Goal: Check status: Check status

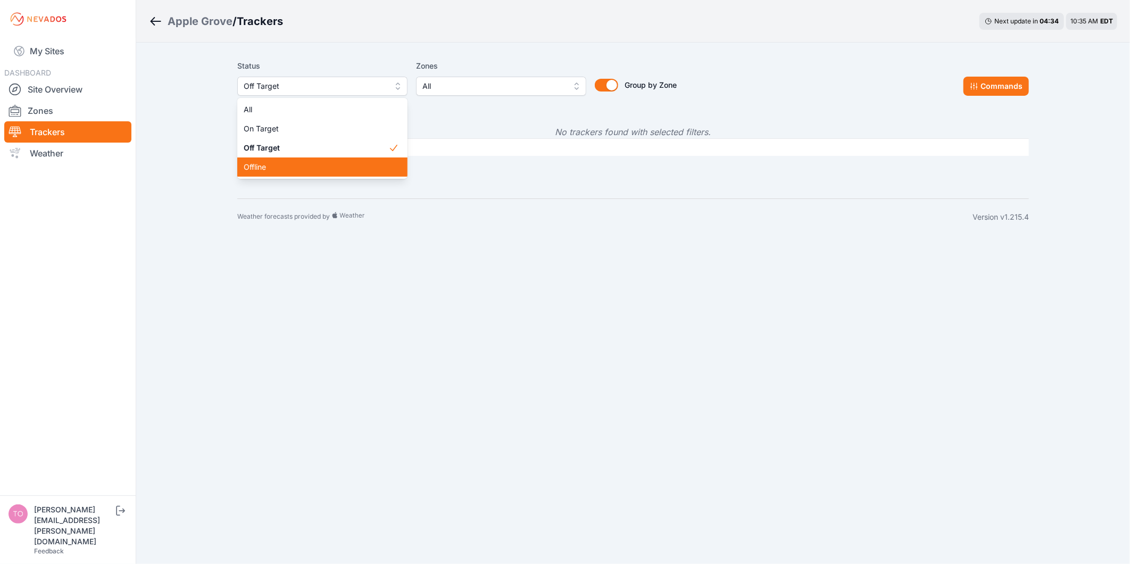
click at [290, 165] on span "Offline" at bounding box center [316, 167] width 145 height 11
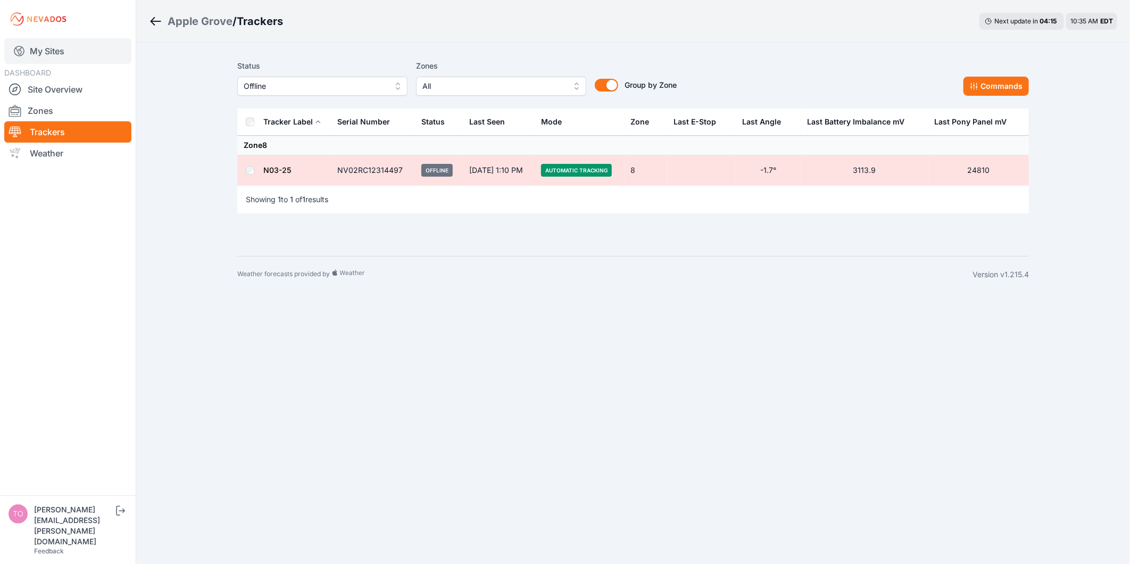
click at [60, 47] on link "My Sites" at bounding box center [67, 51] width 127 height 26
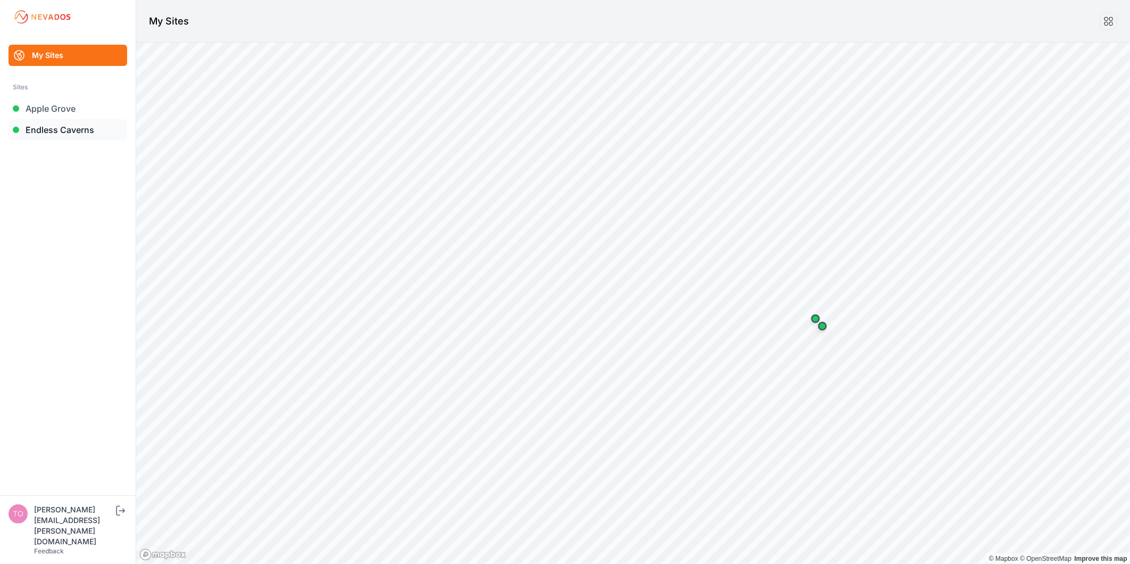
click at [36, 126] on link "Endless Caverns" at bounding box center [68, 129] width 119 height 21
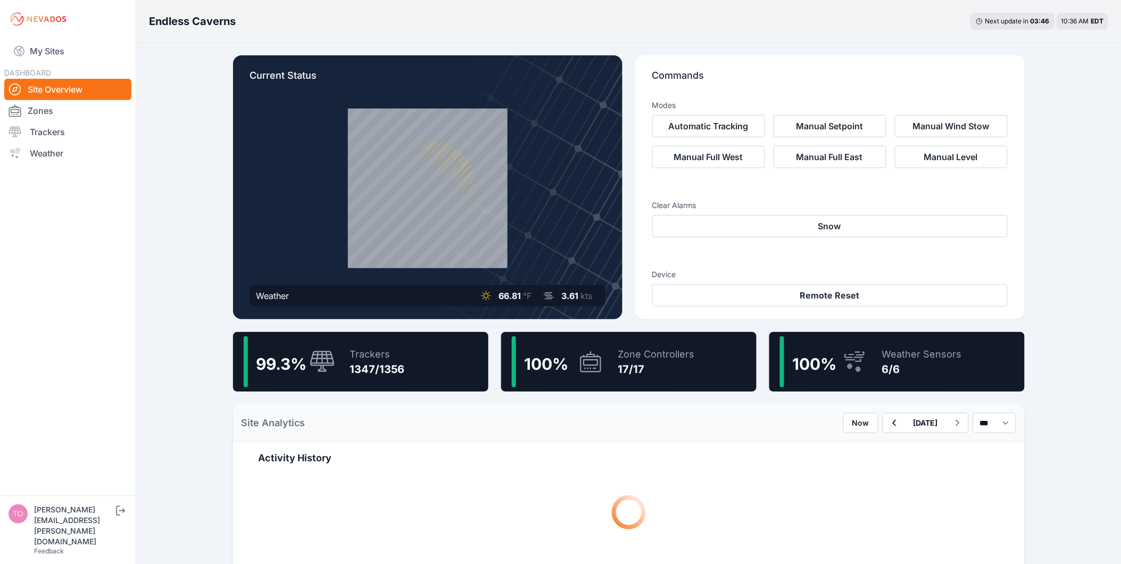
click at [380, 365] on div "1347/1356" at bounding box center [377, 369] width 55 height 15
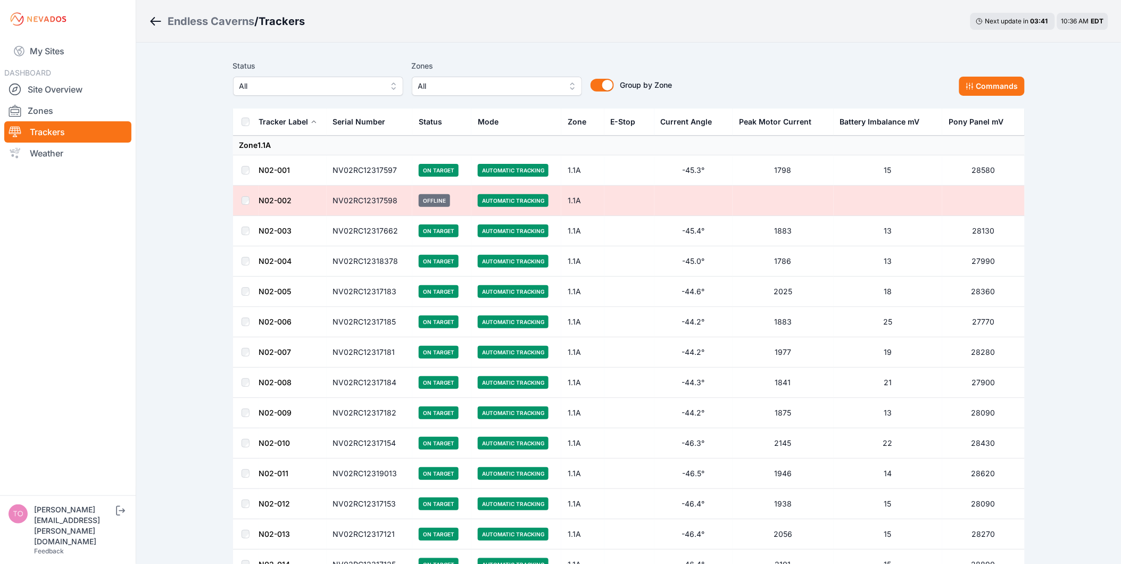
click at [357, 93] on button "All" at bounding box center [318, 86] width 170 height 19
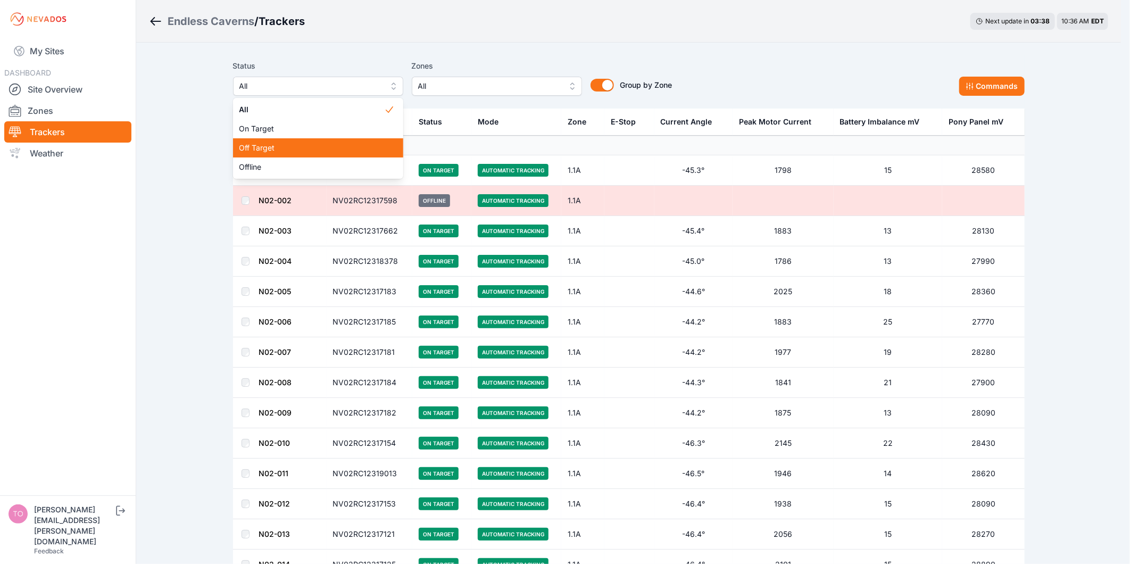
click at [330, 149] on span "Off Target" at bounding box center [311, 148] width 145 height 11
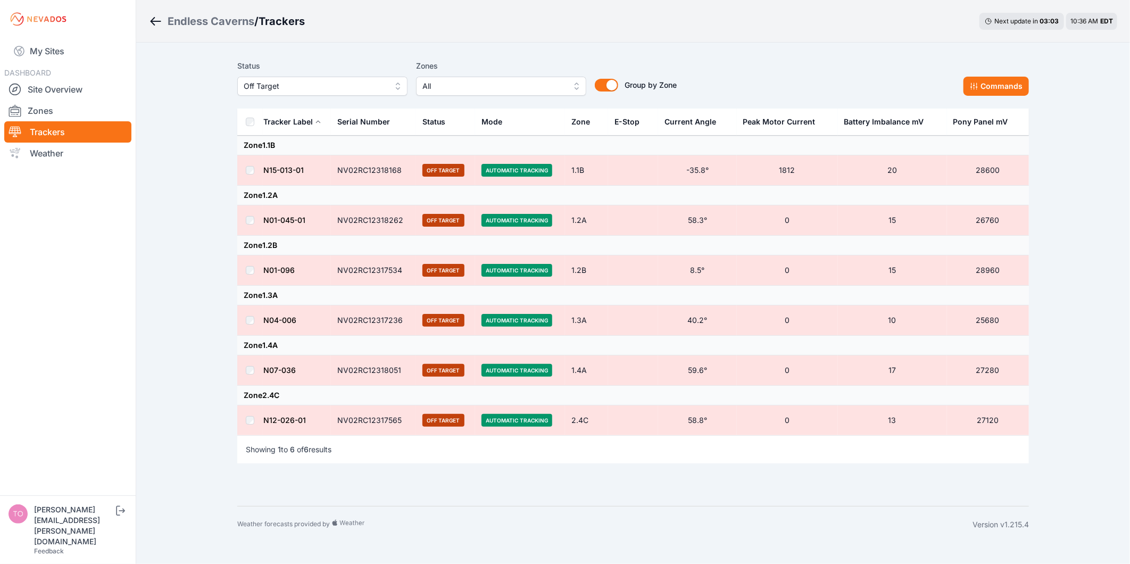
click at [375, 81] on span "Off Target" at bounding box center [315, 86] width 143 height 13
click at [309, 167] on span "Offline" at bounding box center [316, 167] width 145 height 11
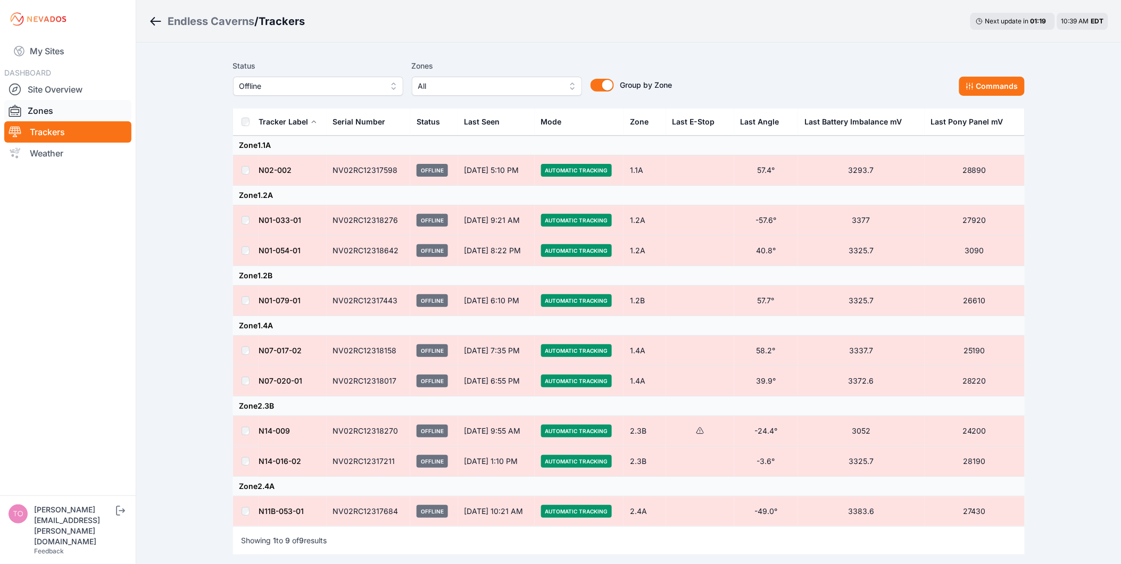
click at [49, 115] on link "Zones" at bounding box center [67, 110] width 127 height 21
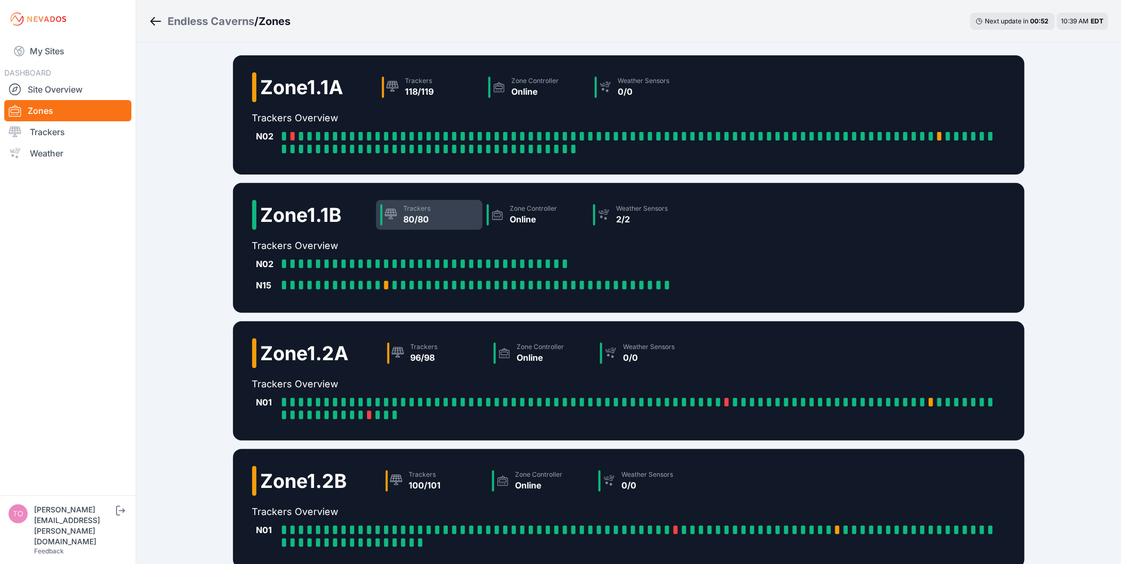
scroll to position [103, 0]
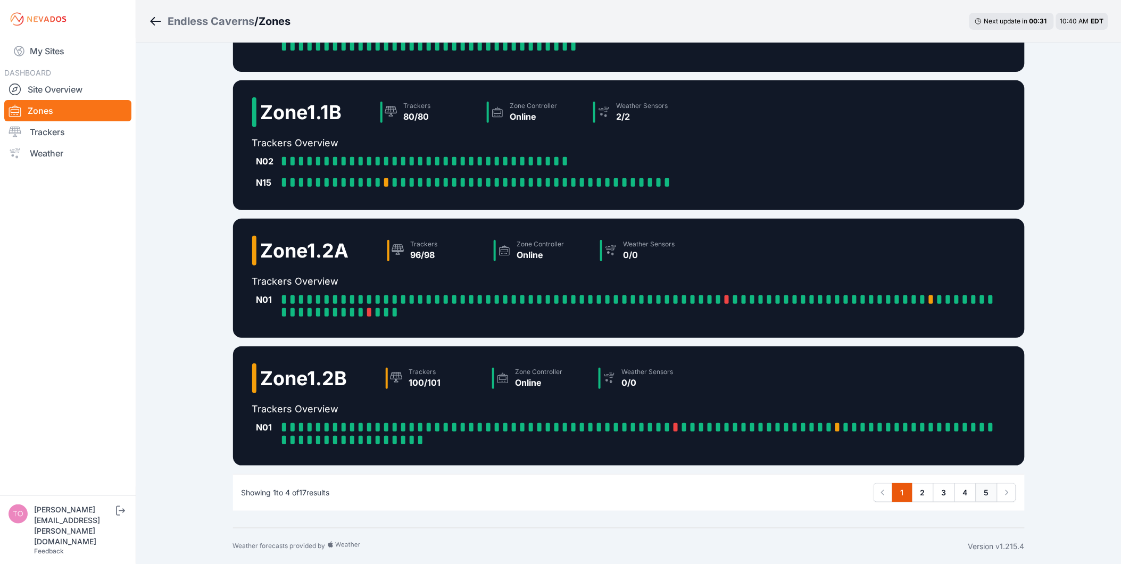
click at [986, 493] on link "5" at bounding box center [987, 492] width 22 height 19
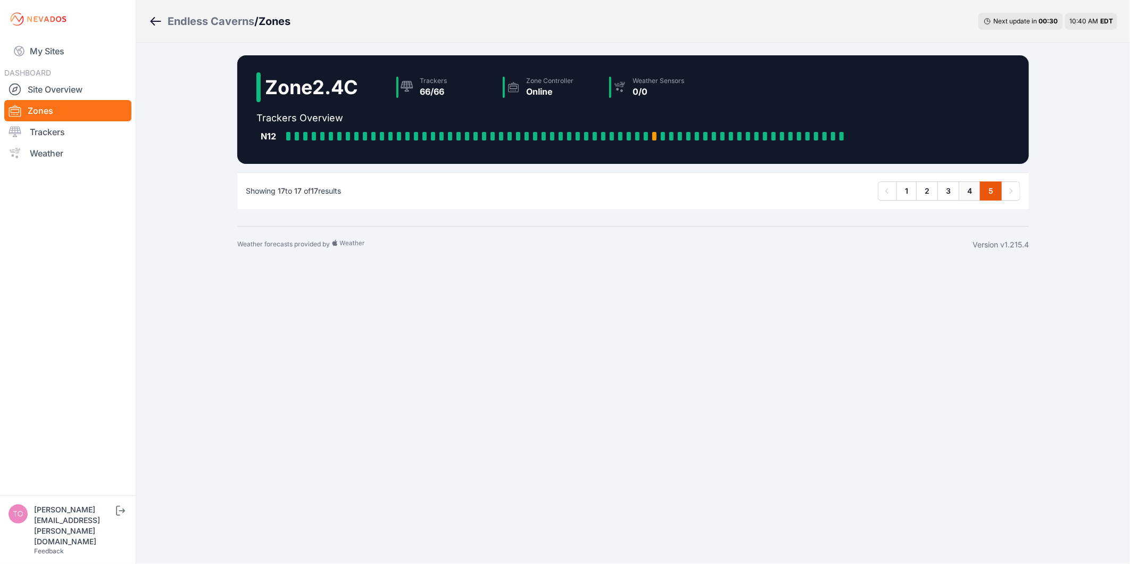
click at [965, 195] on link "4" at bounding box center [970, 190] width 22 height 19
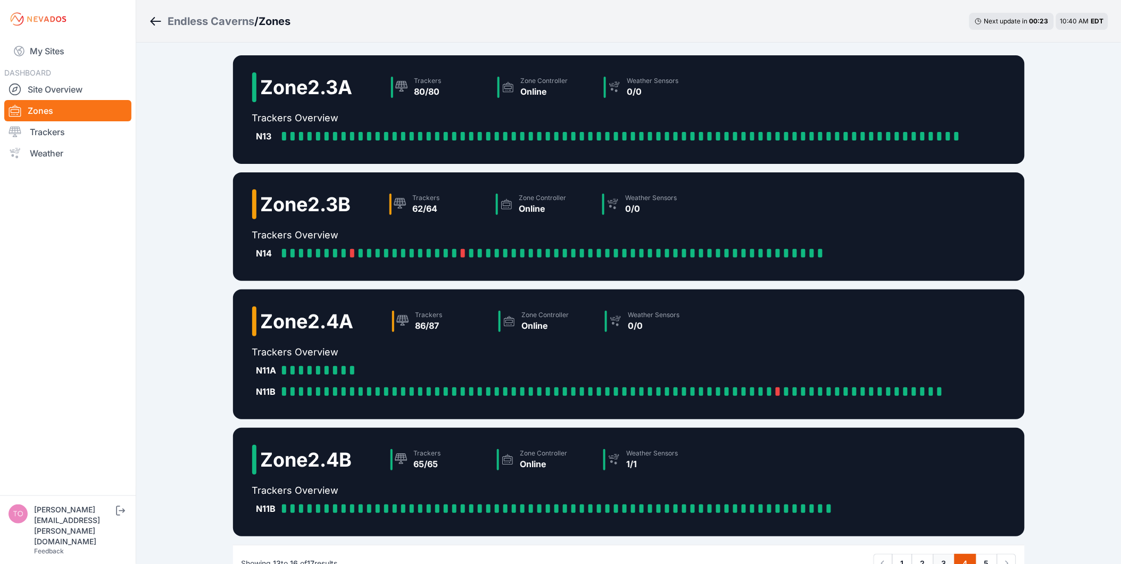
click at [948, 557] on link "3" at bounding box center [944, 563] width 22 height 19
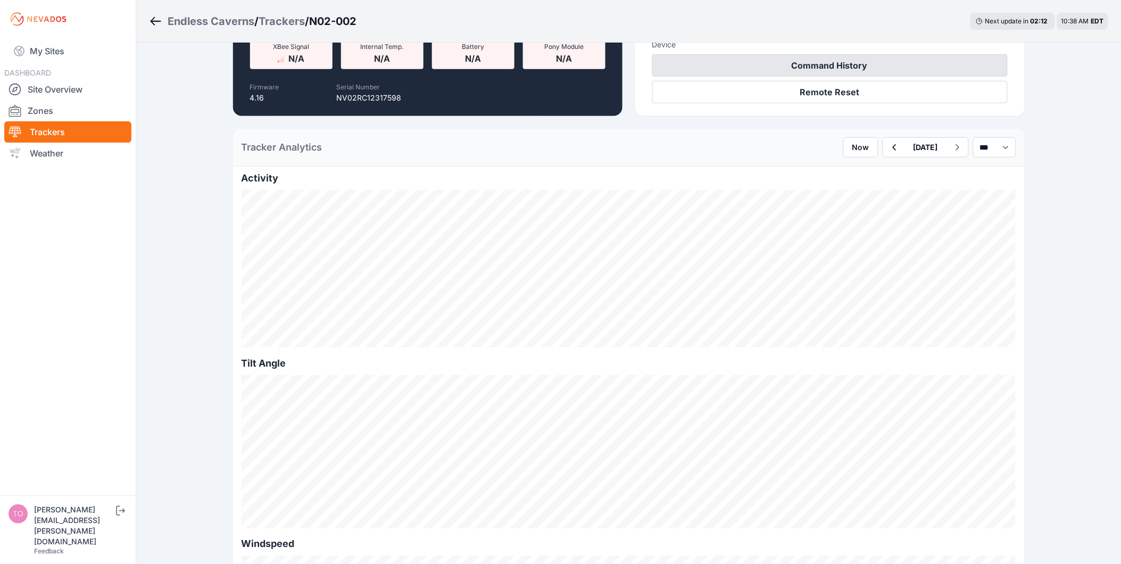
scroll to position [177, 0]
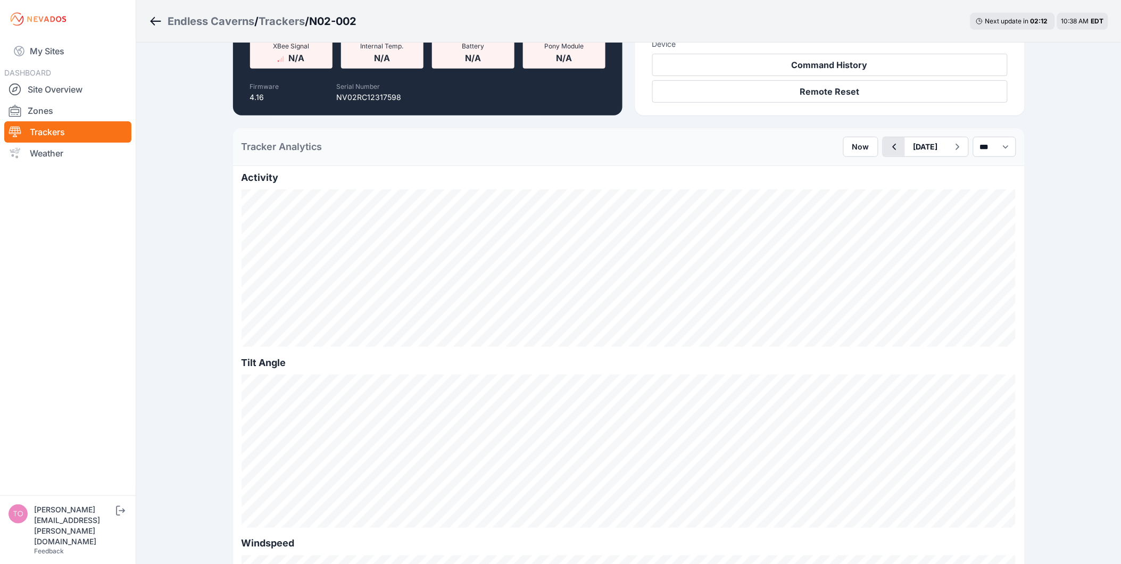
click at [888, 146] on icon "button" at bounding box center [894, 146] width 13 height 13
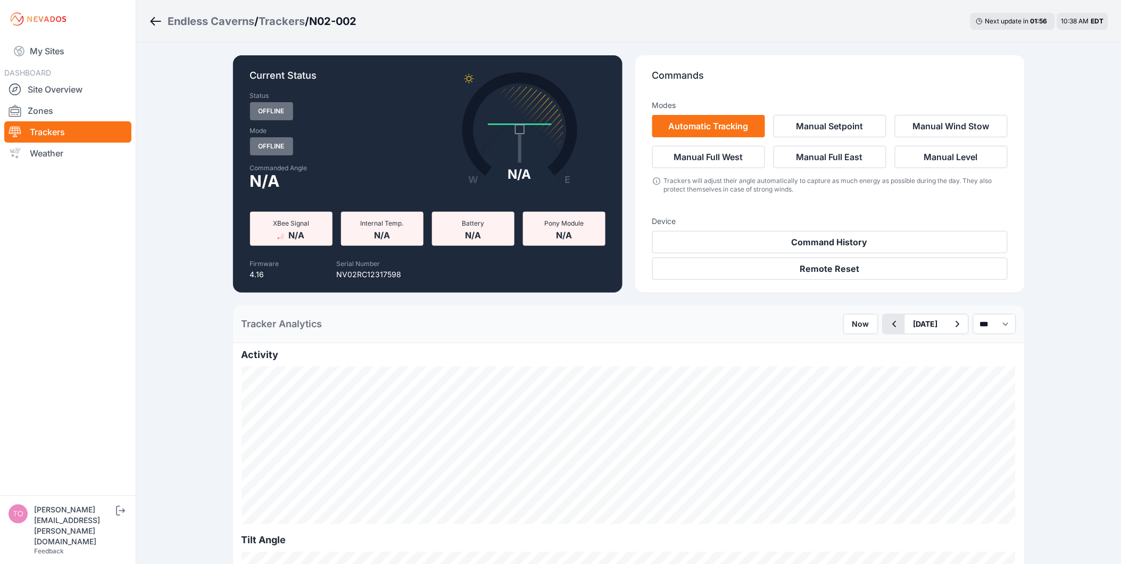
click at [888, 324] on icon "button" at bounding box center [894, 324] width 13 height 13
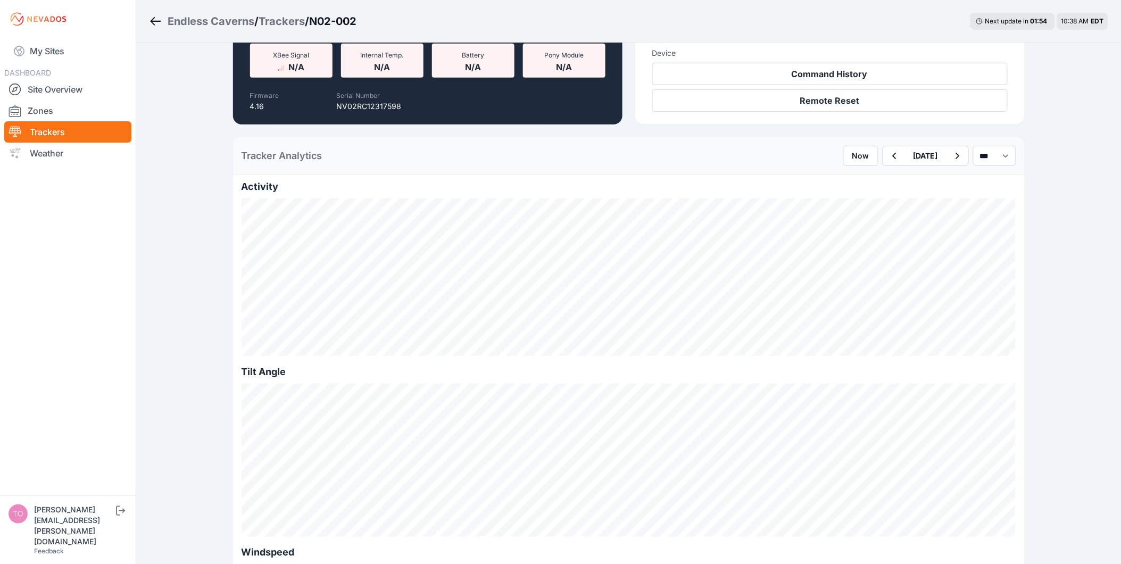
scroll to position [177, 0]
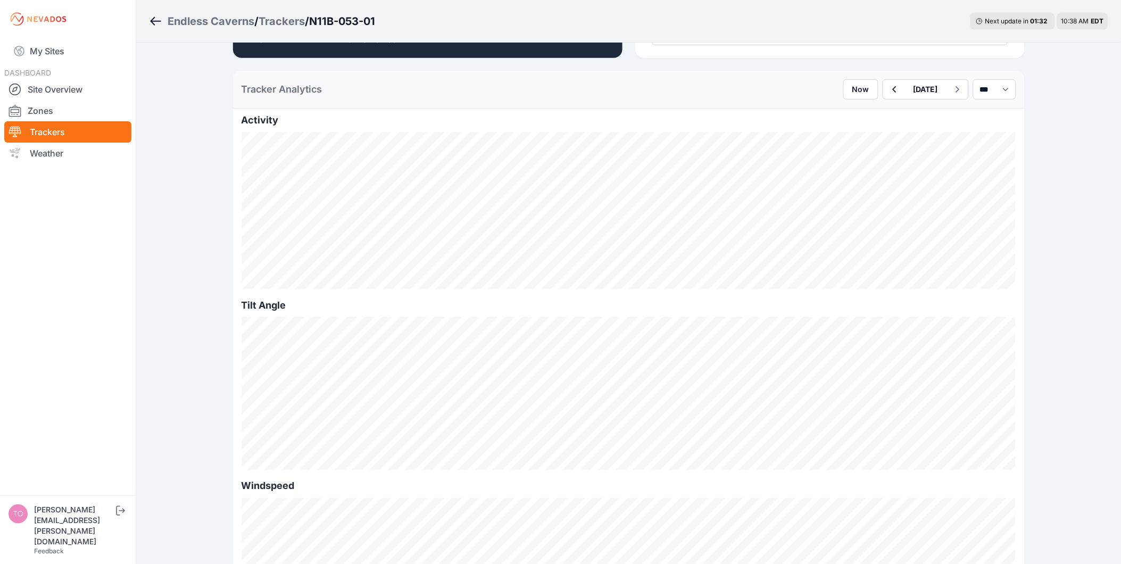
scroll to position [236, 0]
click at [883, 88] on button "button" at bounding box center [894, 87] width 22 height 19
click at [155, 25] on icon "Breadcrumb" at bounding box center [153, 21] width 5 height 9
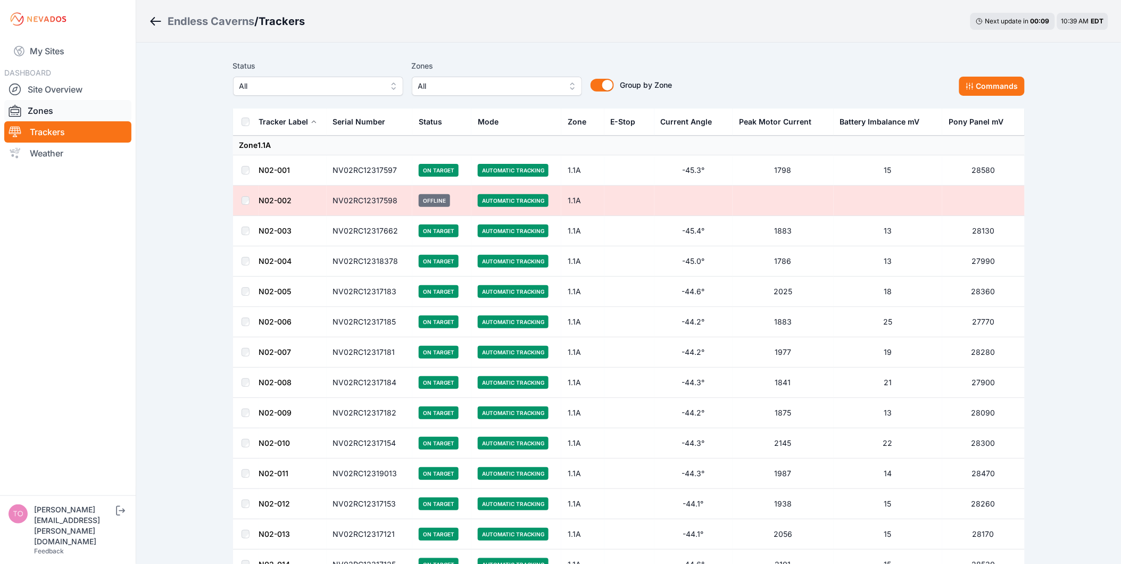
click at [73, 110] on link "Zones" at bounding box center [67, 110] width 127 height 21
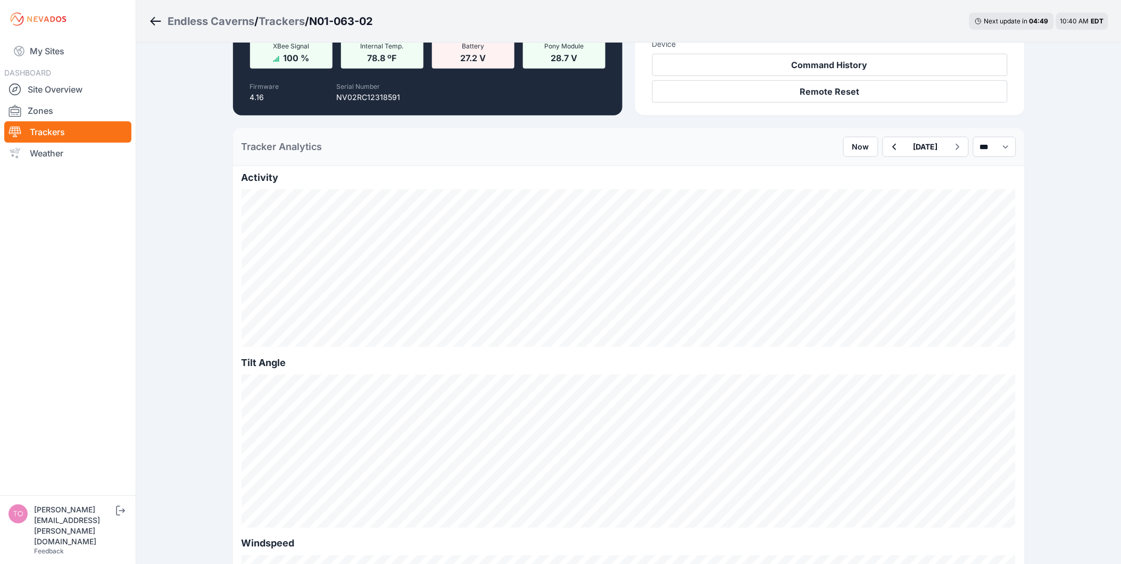
scroll to position [354, 0]
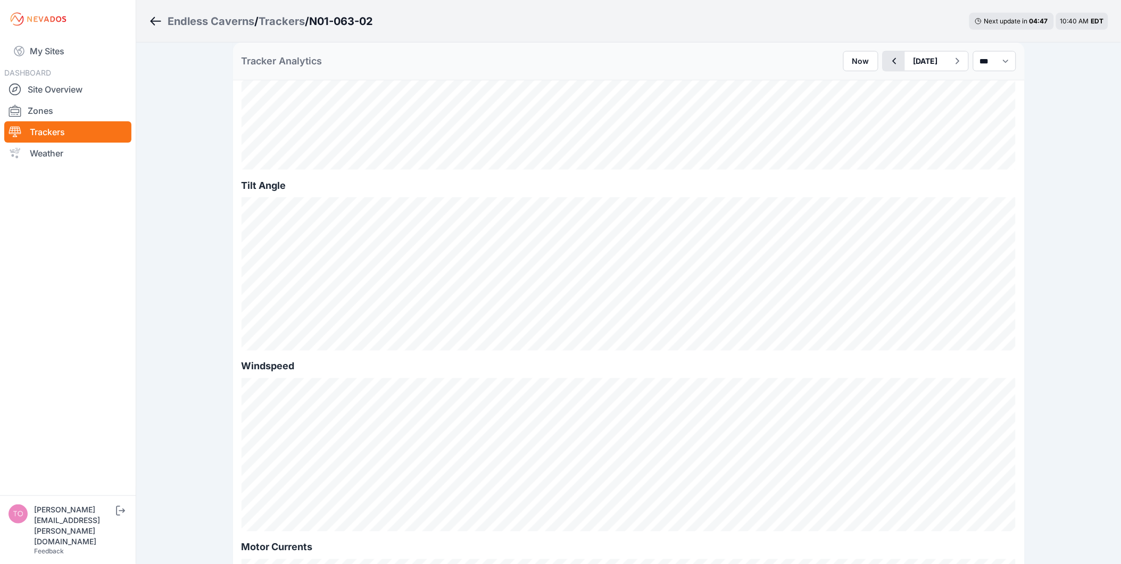
click at [883, 70] on button "button" at bounding box center [894, 61] width 22 height 19
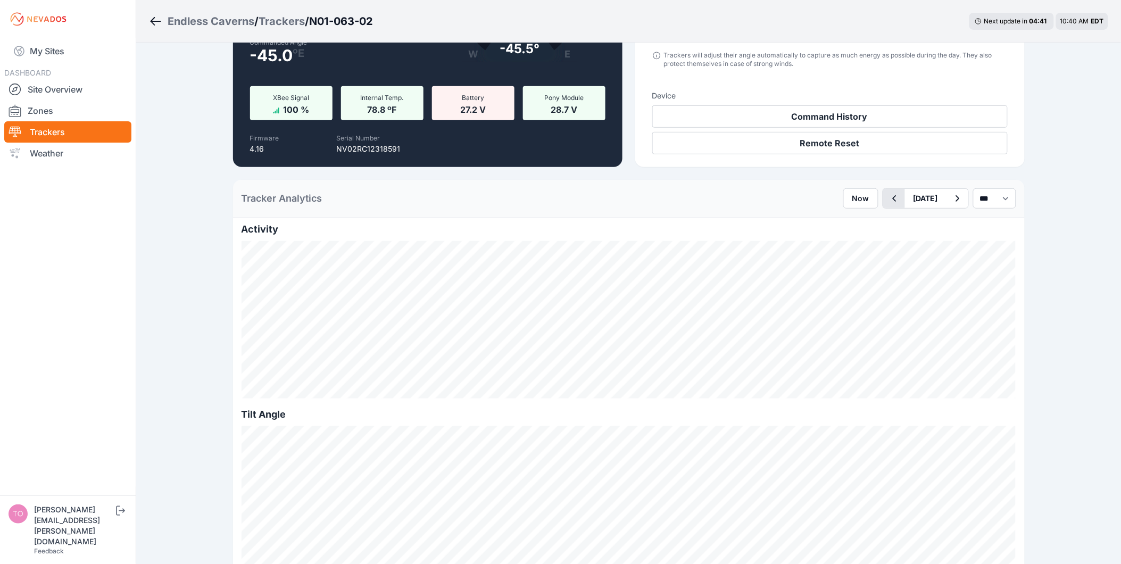
scroll to position [118, 0]
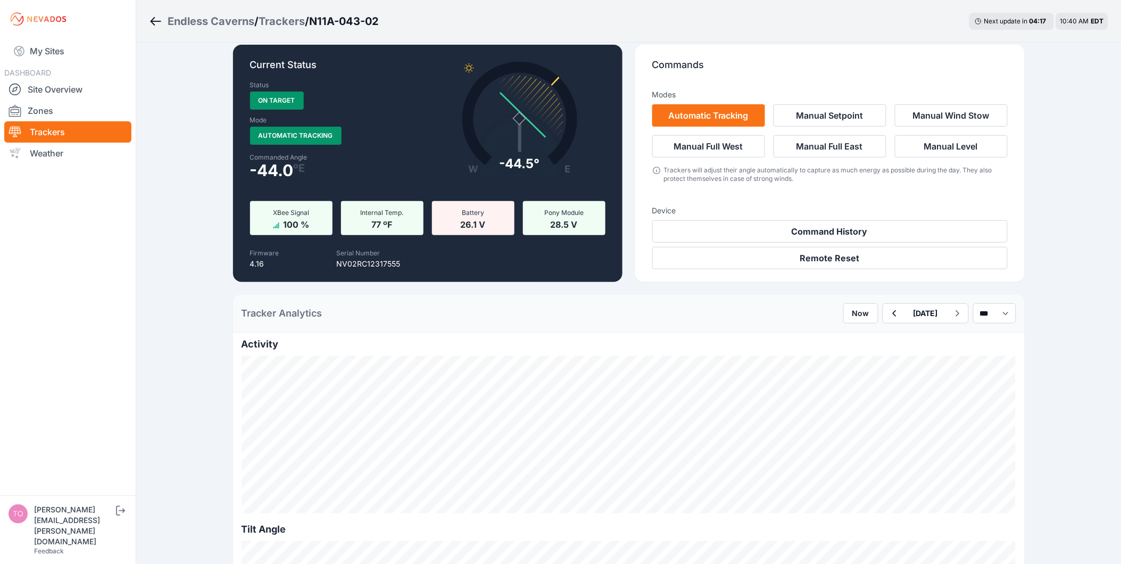
scroll to position [295, 0]
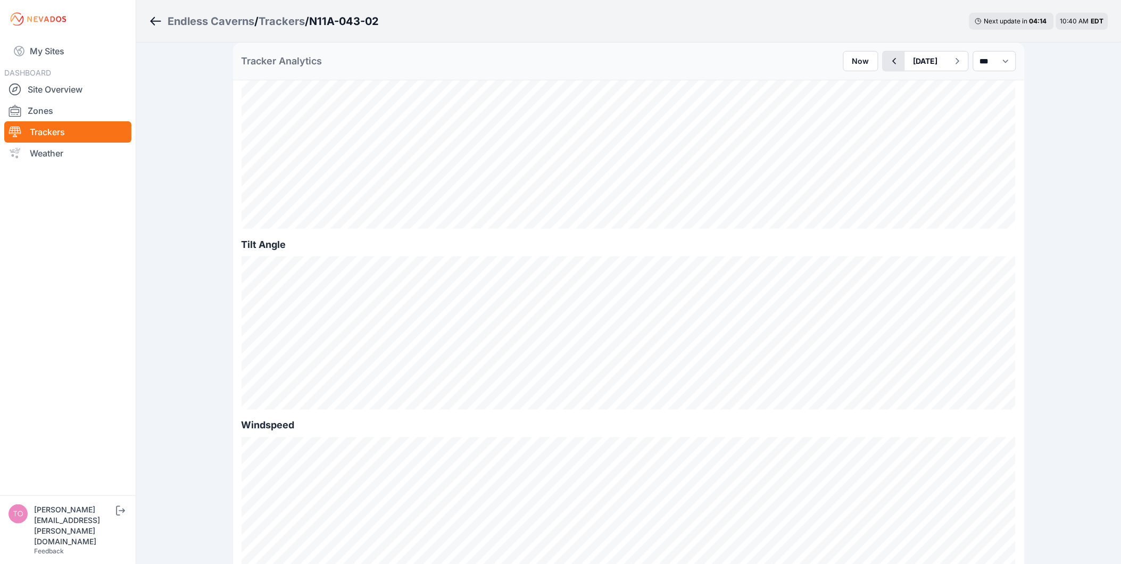
click at [892, 62] on icon "button" at bounding box center [894, 61] width 4 height 6
click at [883, 63] on div "[DATE]" at bounding box center [926, 61] width 86 height 20
click at [883, 63] on button "button" at bounding box center [894, 61] width 22 height 19
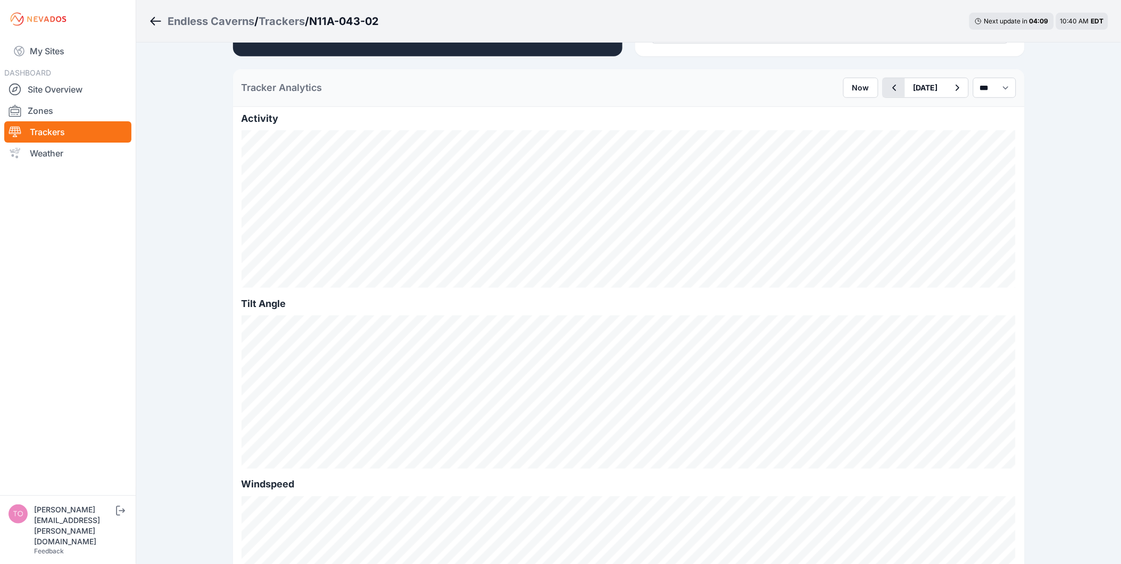
click at [888, 93] on icon "button" at bounding box center [894, 87] width 13 height 13
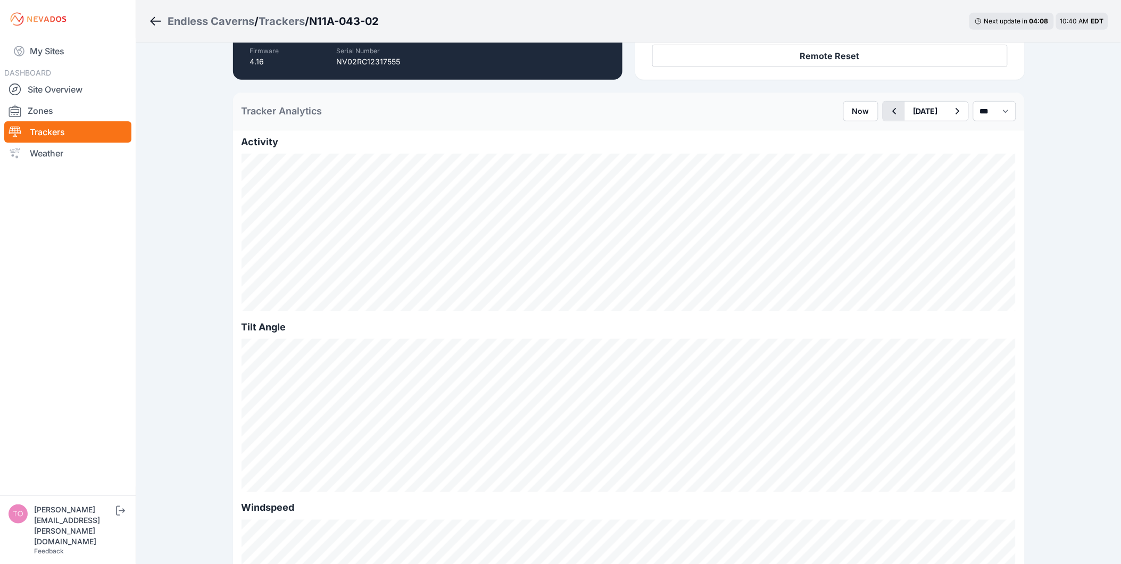
scroll to position [295, 0]
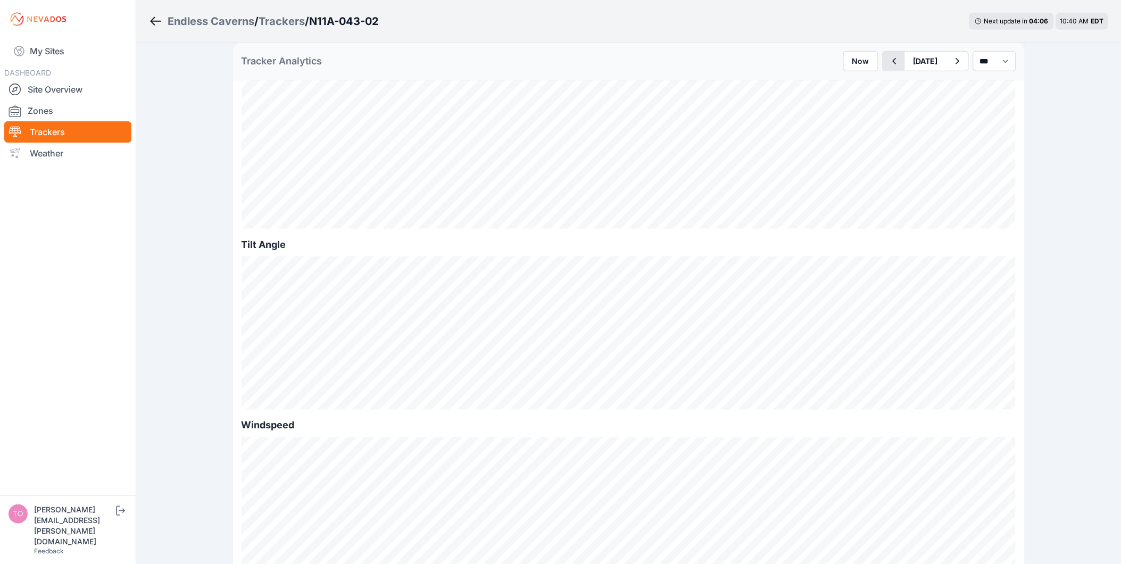
click at [892, 62] on icon "button" at bounding box center [894, 61] width 4 height 6
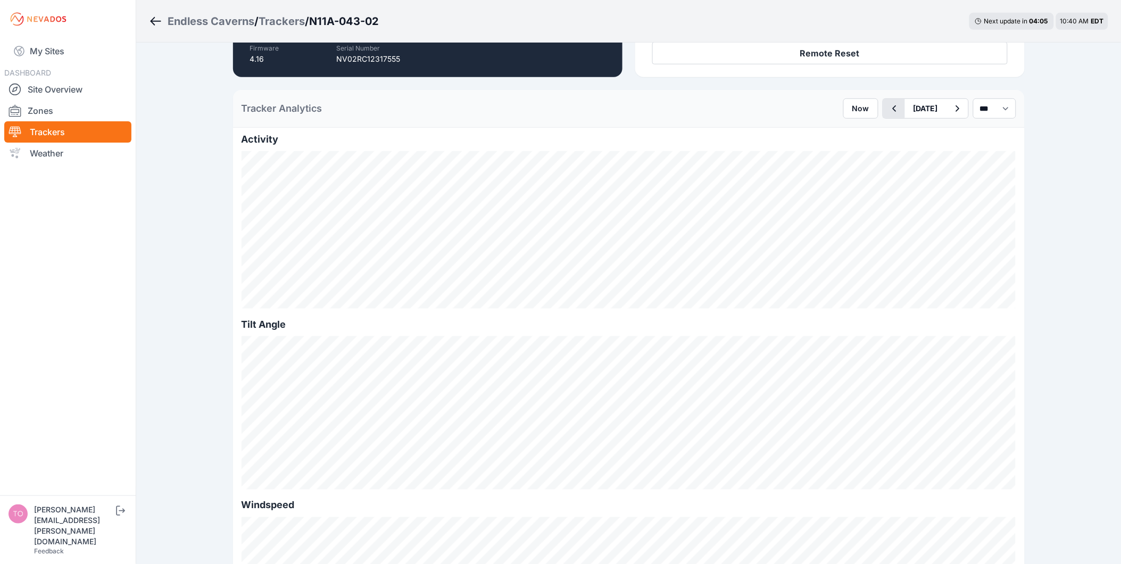
scroll to position [236, 0]
